Goal: Complete application form

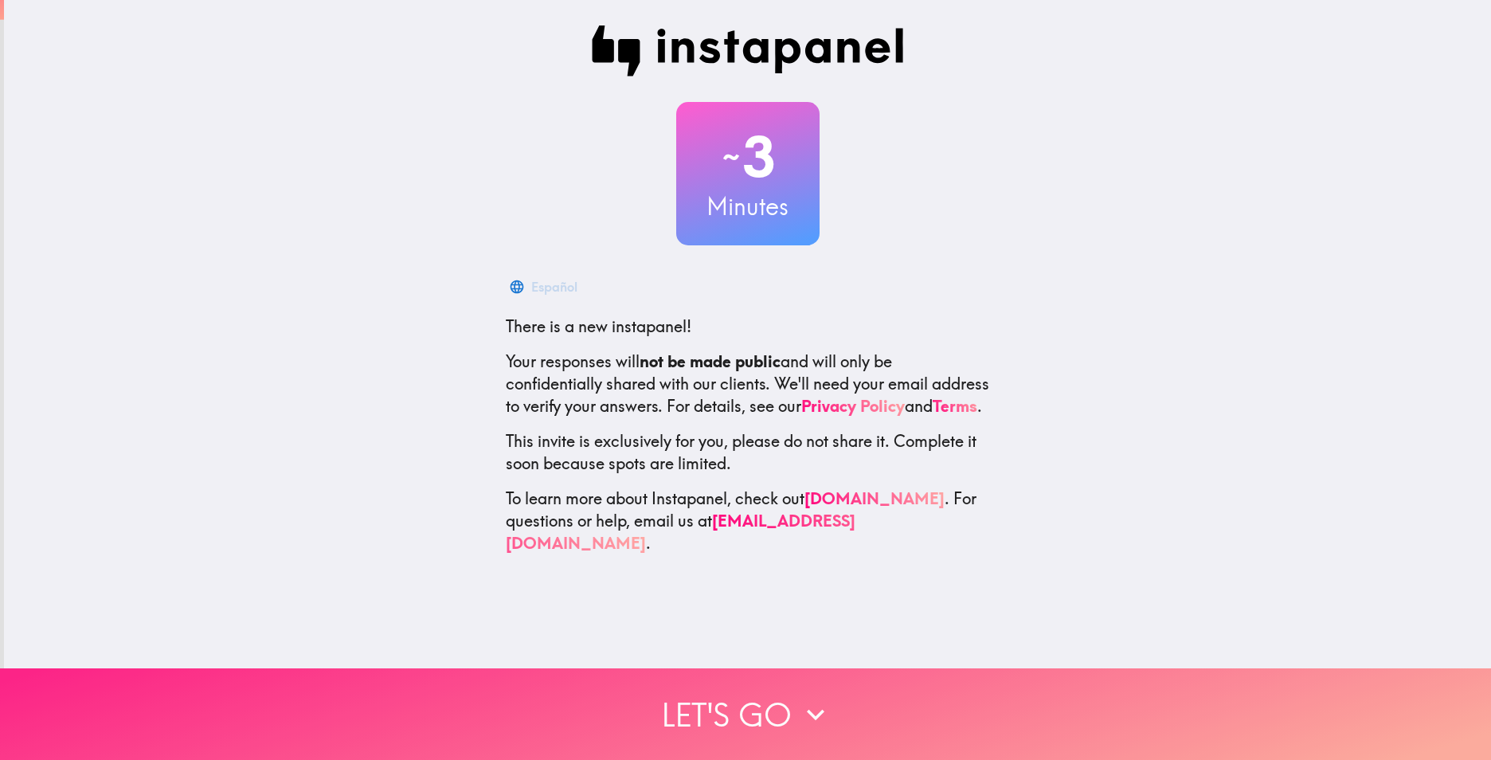
drag, startPoint x: 754, startPoint y: 703, endPoint x: 742, endPoint y: 693, distance: 15.8
click at [754, 703] on button "Let's go" at bounding box center [745, 714] width 1491 height 92
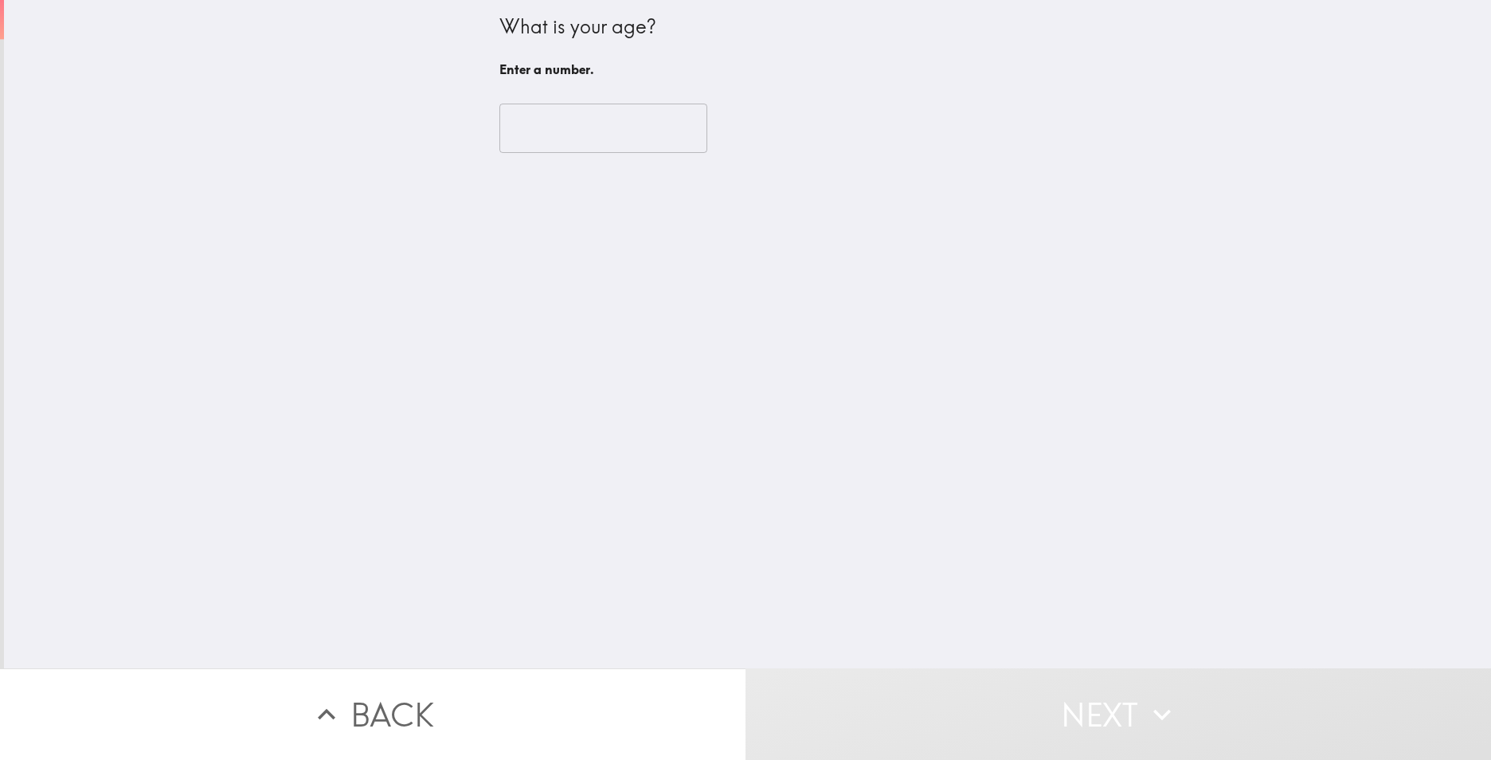
click at [588, 140] on input "number" at bounding box center [603, 128] width 208 height 49
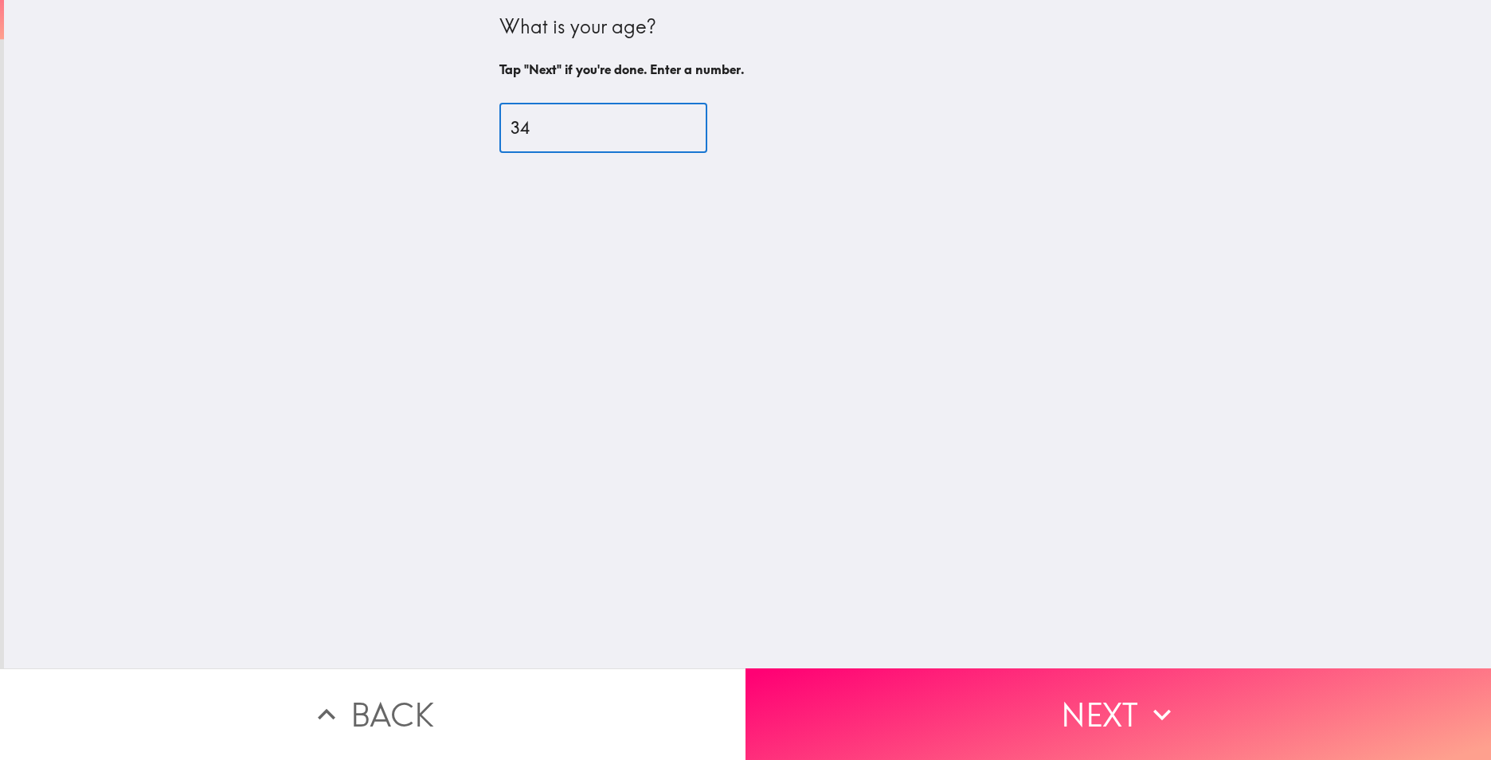
type input "34"
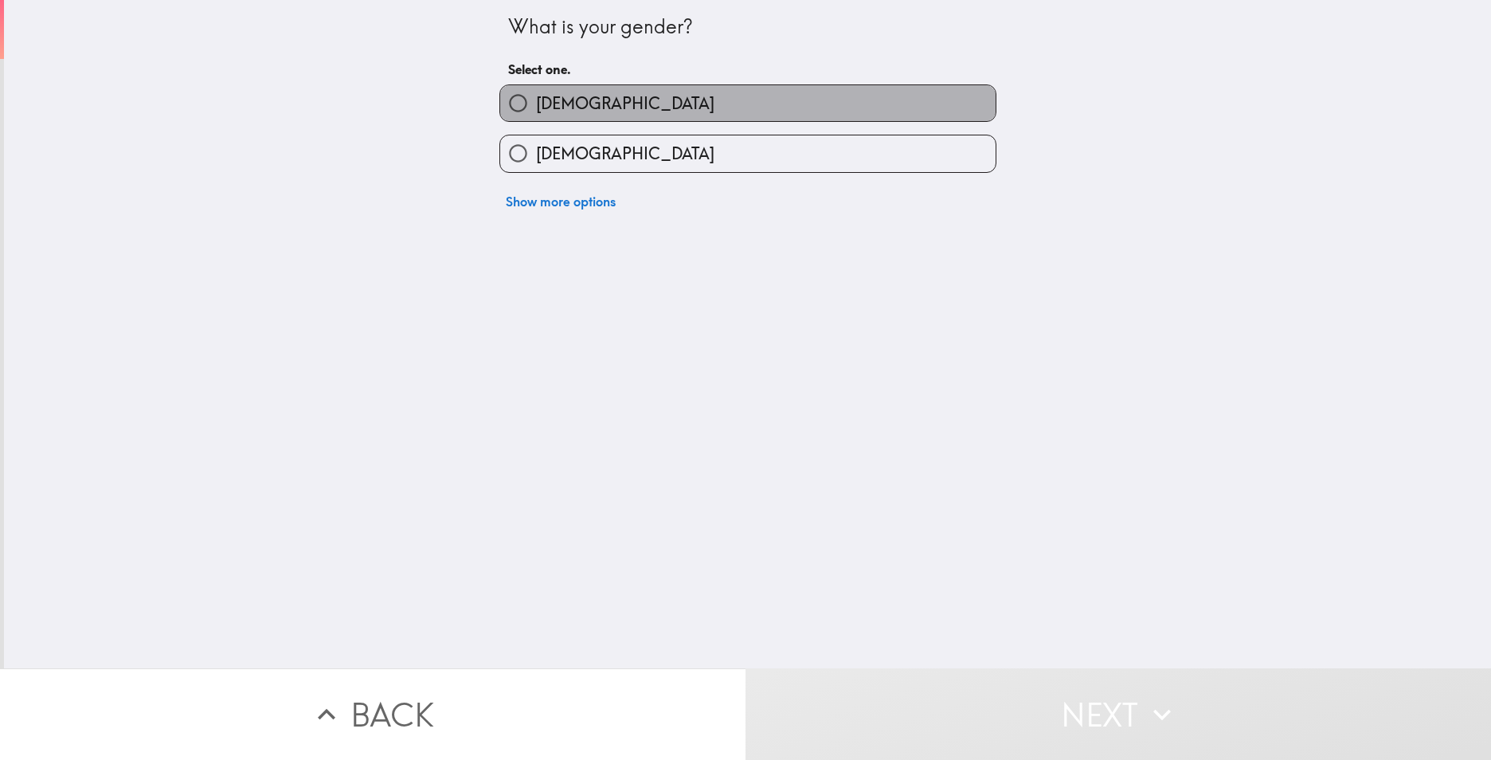
click at [593, 119] on label "[DEMOGRAPHIC_DATA]" at bounding box center [747, 103] width 495 height 36
click at [536, 119] on input "[DEMOGRAPHIC_DATA]" at bounding box center [518, 103] width 36 height 36
radio input "true"
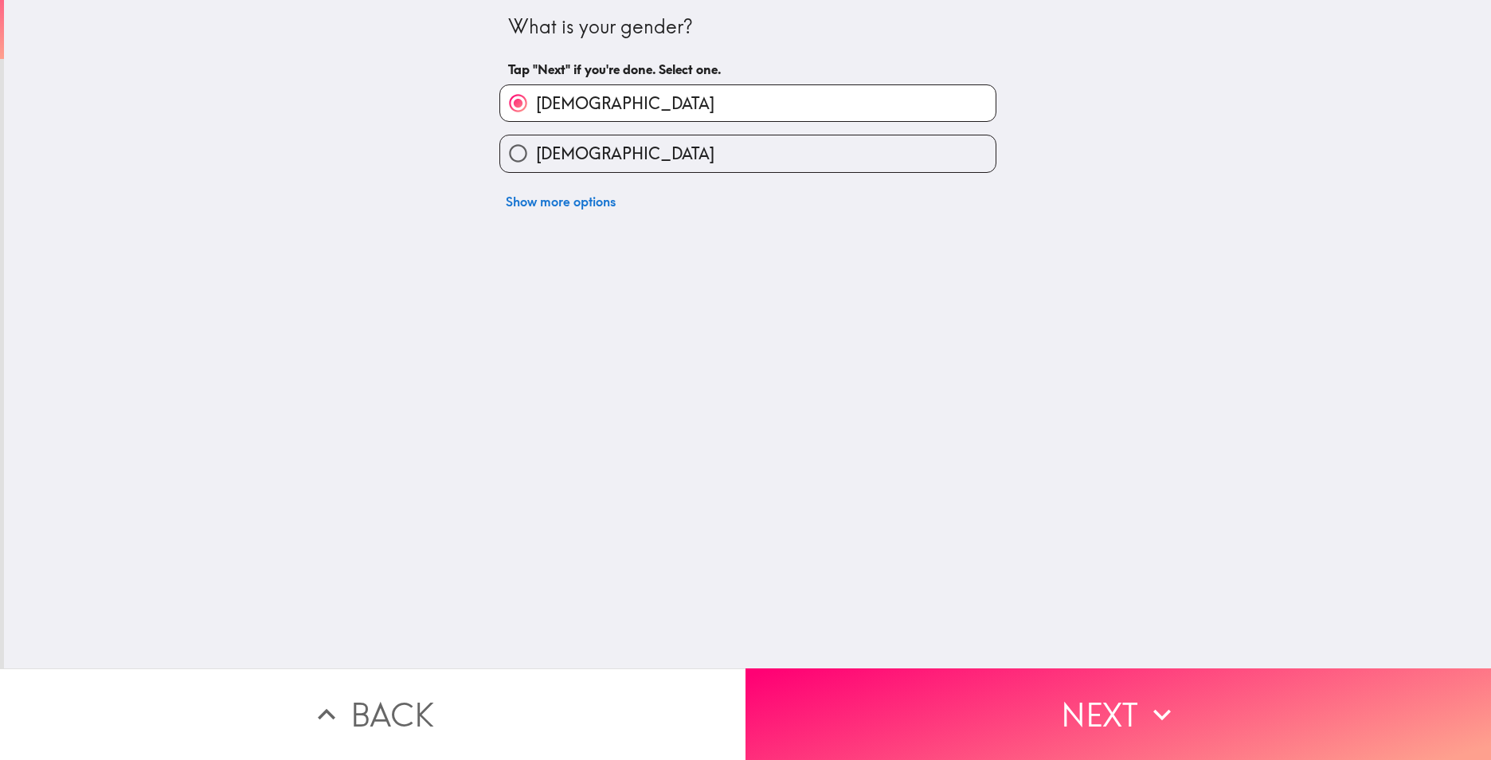
click at [1003, 706] on button "Next" at bounding box center [1119, 714] width 746 height 92
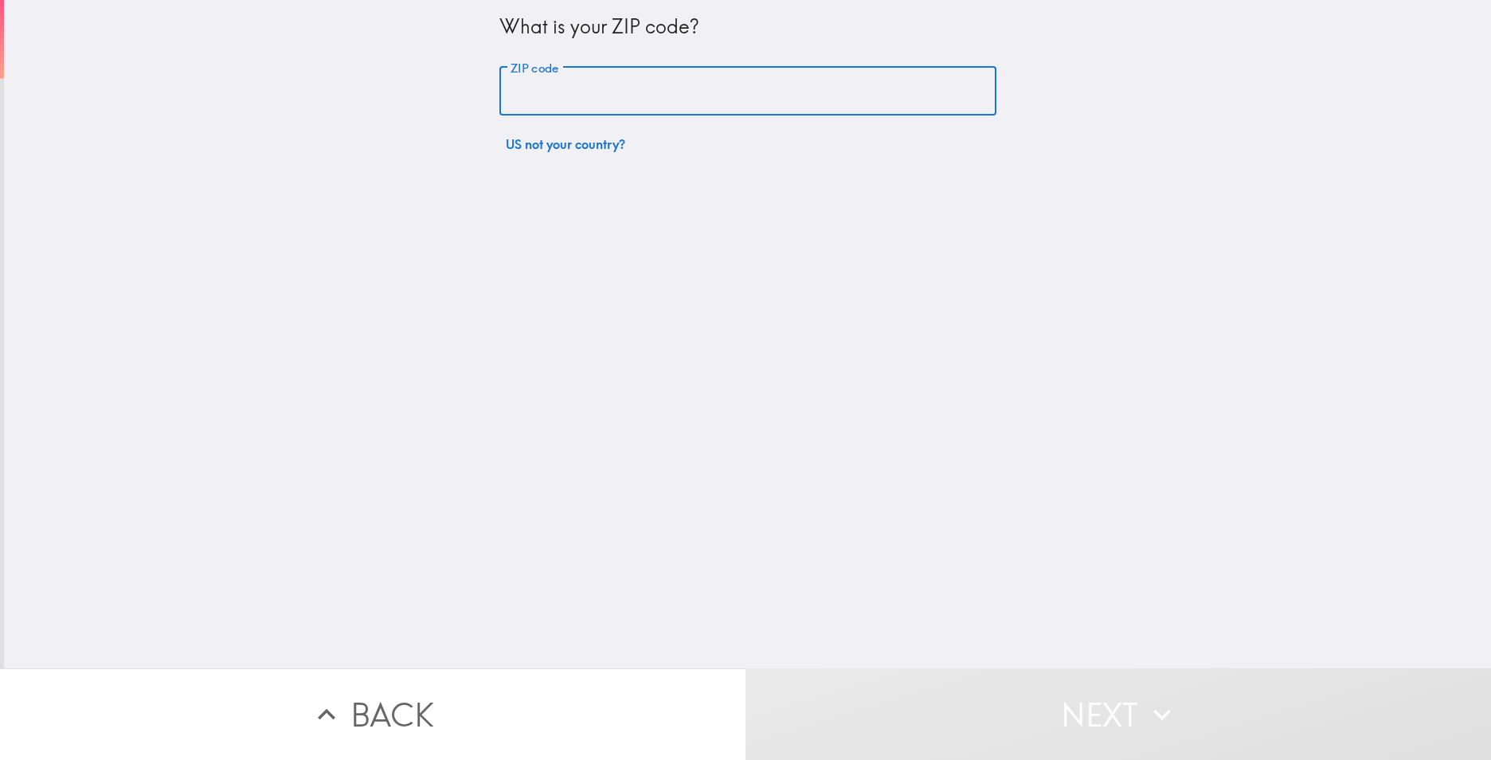
click at [608, 89] on input "ZIP code" at bounding box center [747, 91] width 497 height 49
type input "80421"
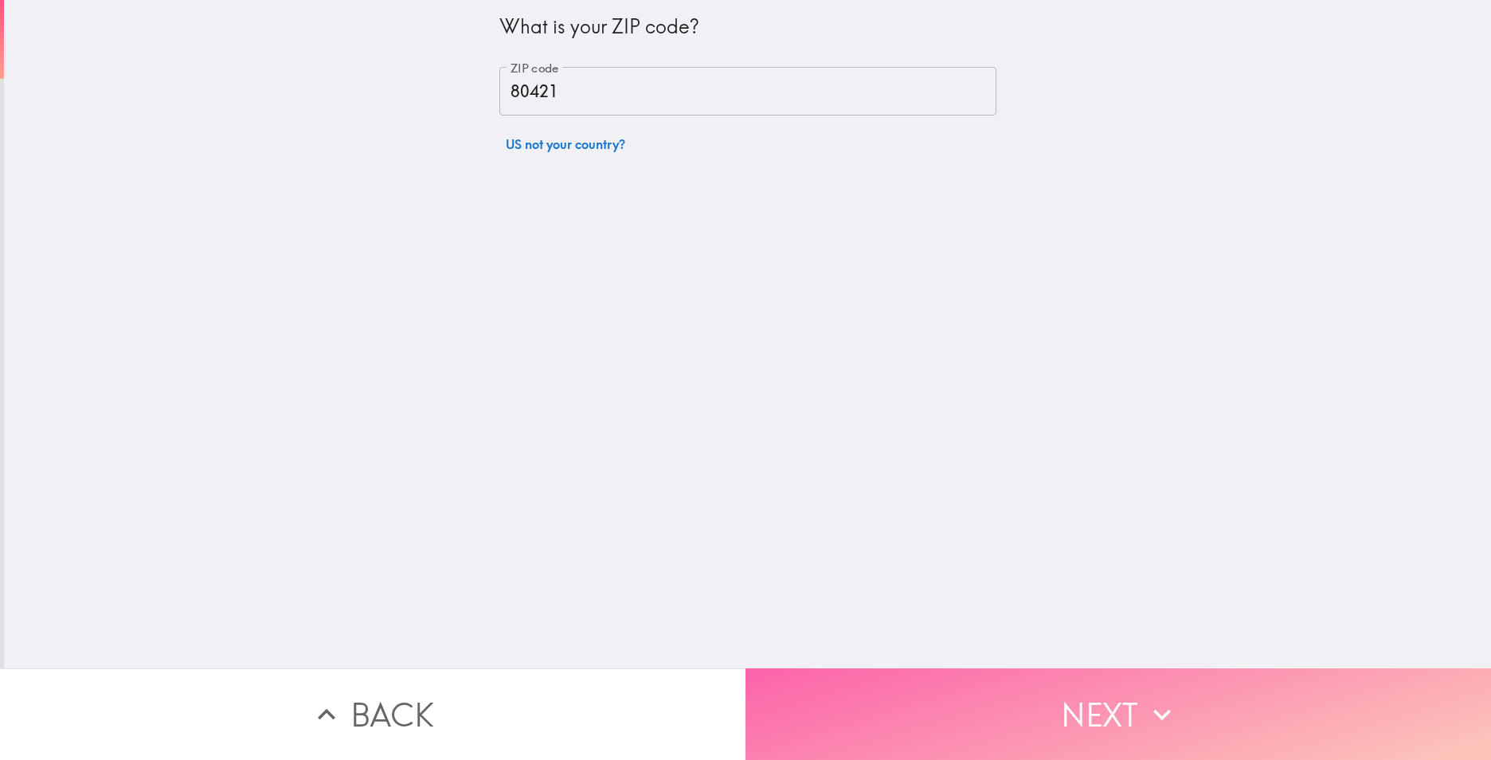
click at [1126, 712] on button "Next" at bounding box center [1119, 714] width 746 height 92
click at [1110, 702] on button "Next" at bounding box center [1119, 714] width 746 height 92
